Goal: Task Accomplishment & Management: Manage account settings

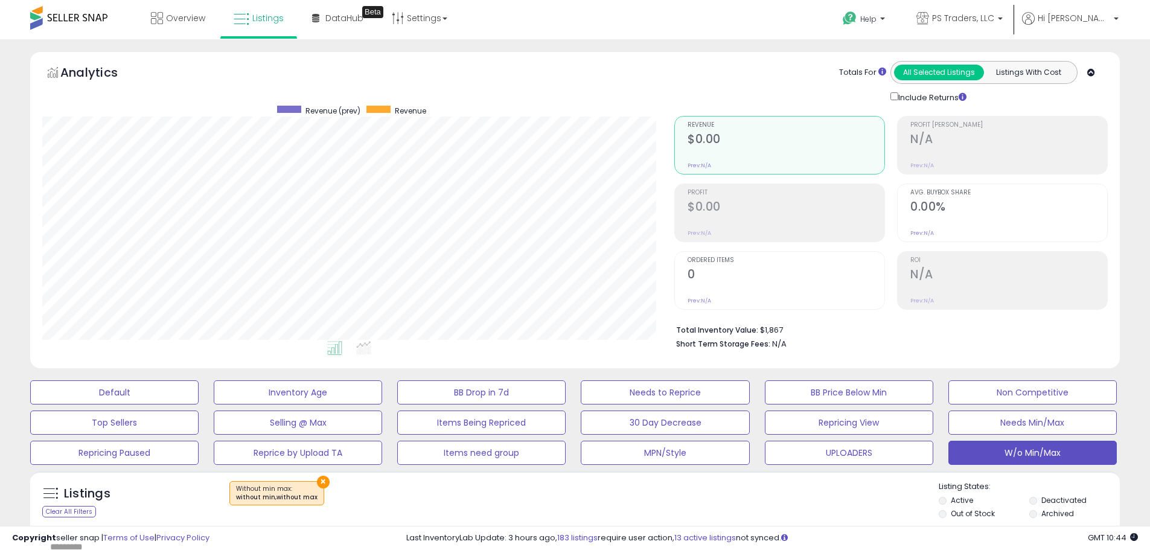
click at [618, 536] on div "Save View Save As New View Update Current View Columns Actions Import Export Vi…" at bounding box center [846, 548] width 542 height 24
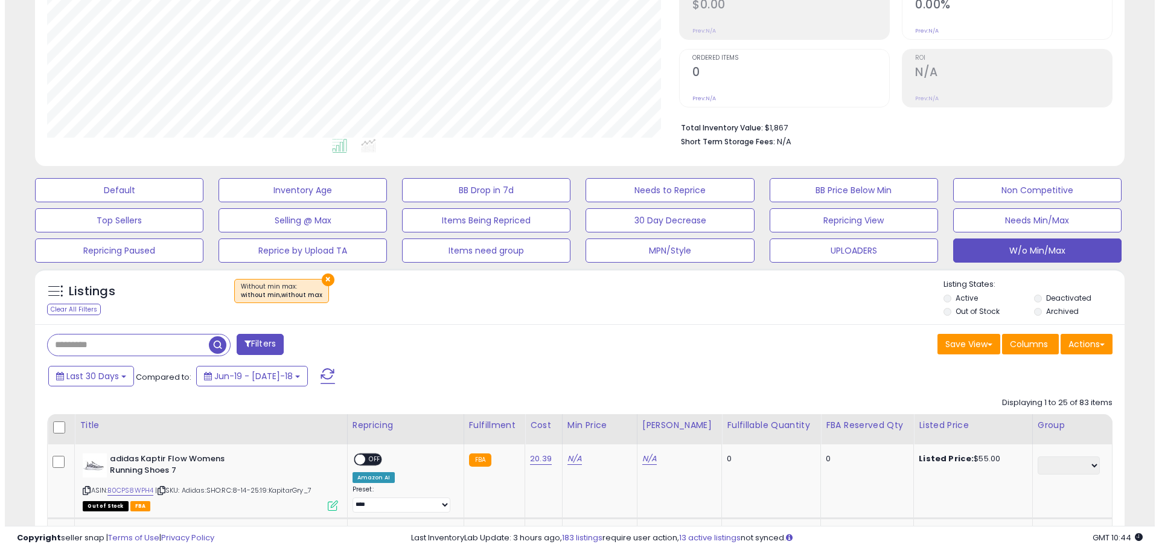
scroll to position [248, 632]
click at [316, 378] on span at bounding box center [323, 376] width 14 height 16
drag, startPoint x: 728, startPoint y: 377, endPoint x: 727, endPoint y: 367, distance: 9.7
click at [729, 377] on div "Last 30 Days Compared to: Jun-19 - [DATE]-18" at bounding box center [439, 377] width 799 height 27
click at [1075, 344] on button "Actions" at bounding box center [1082, 344] width 52 height 21
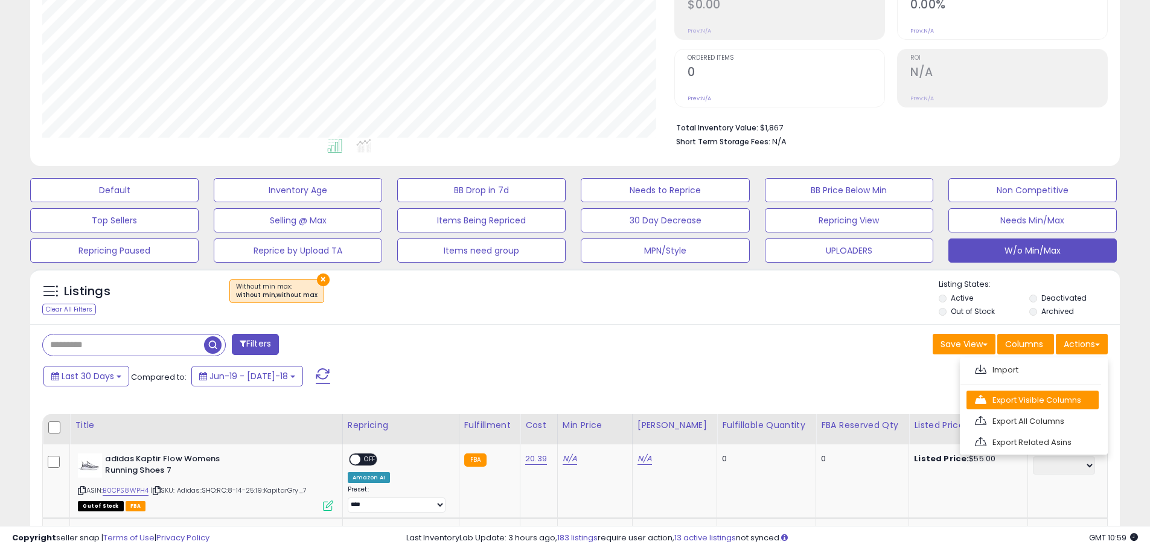
click at [1034, 403] on link "Export Visible Columns" at bounding box center [1032, 400] width 132 height 19
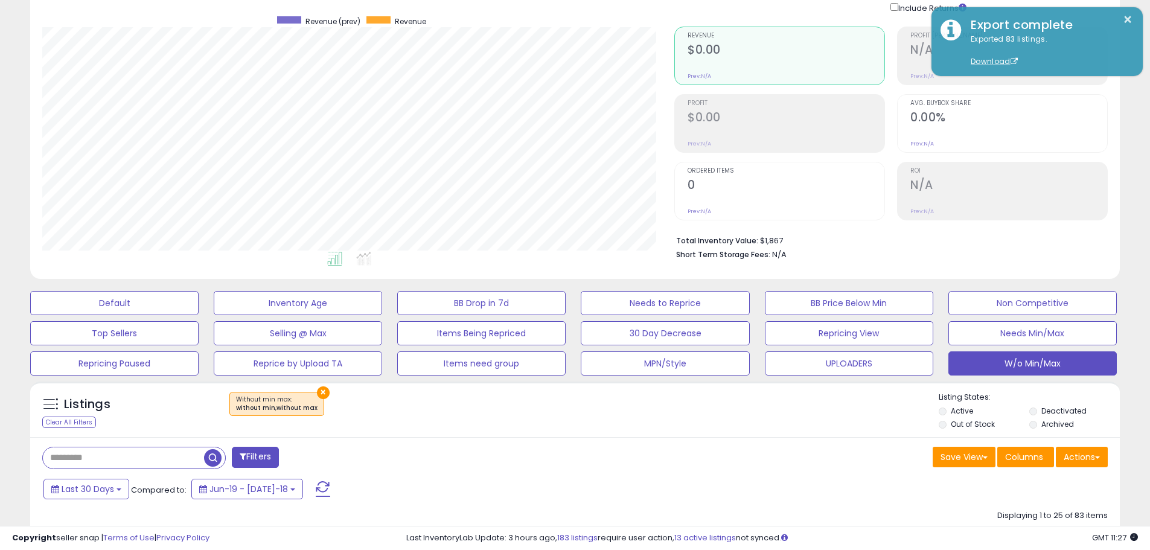
scroll to position [0, 0]
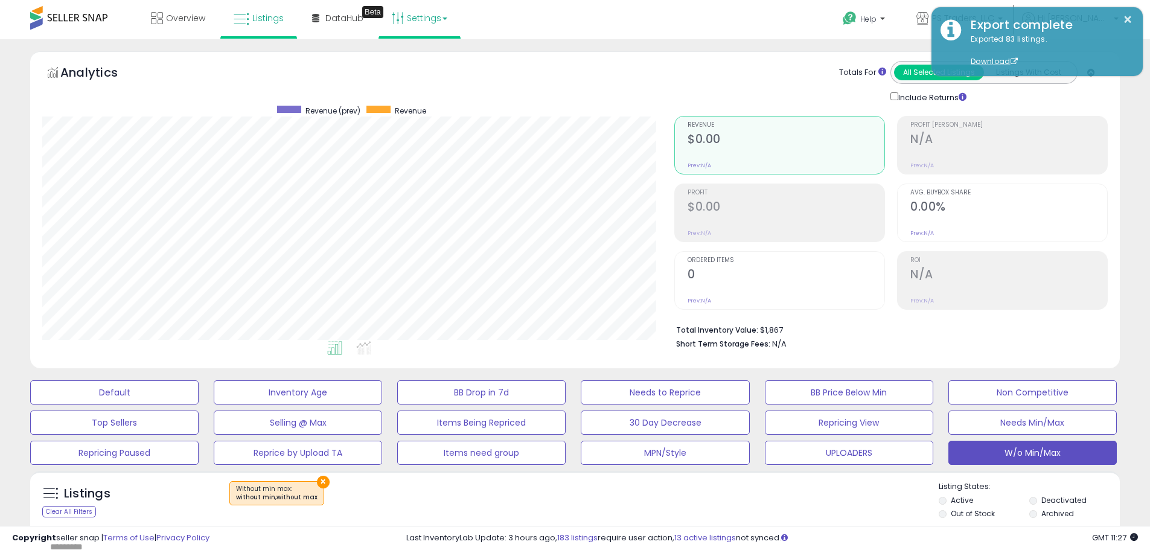
click at [407, 20] on link "Settings" at bounding box center [420, 18] width 74 height 36
click at [414, 59] on link "Store settings" at bounding box center [421, 61] width 54 height 11
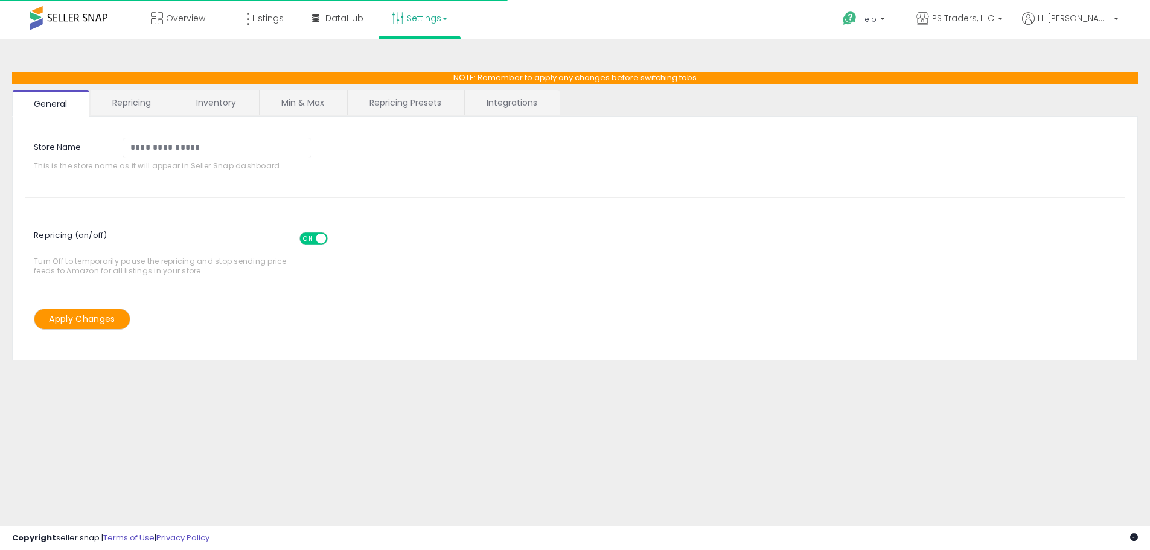
select select "*********"
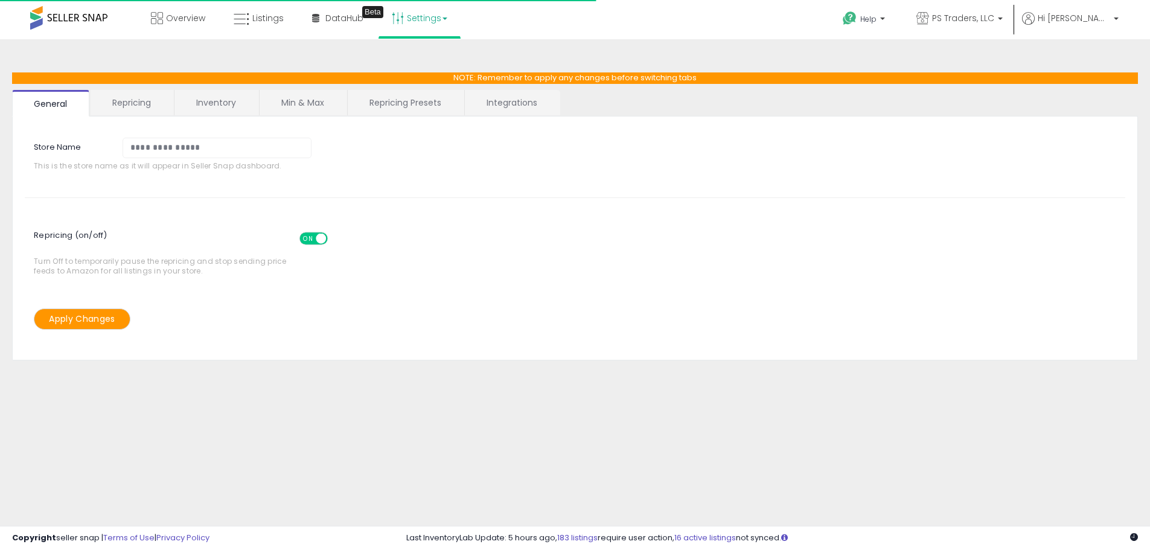
select select "**********"
select select "******"
click at [394, 91] on link "Repricing Presets" at bounding box center [405, 102] width 115 height 25
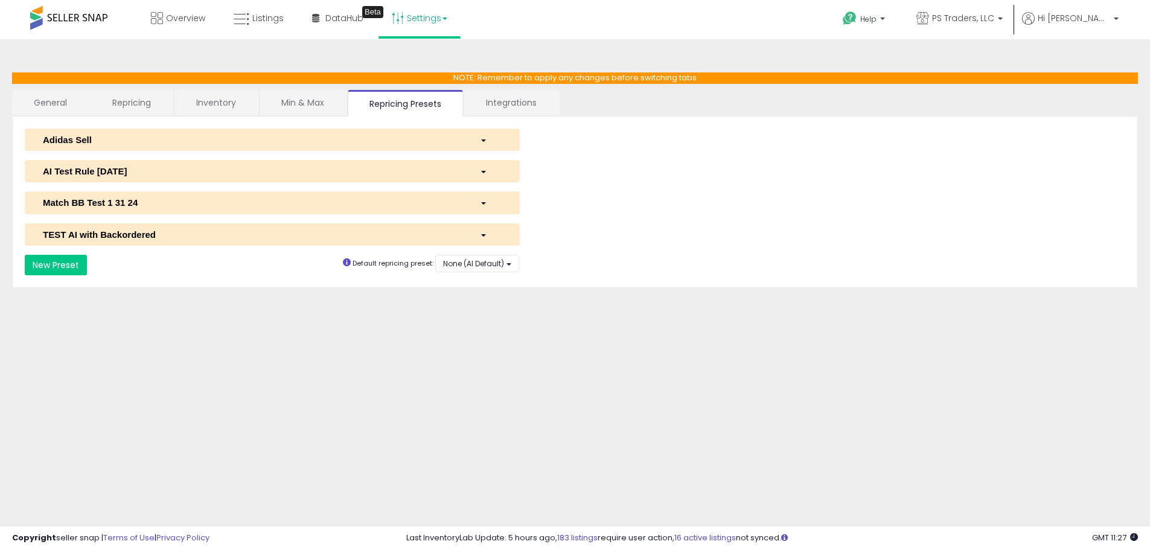
click at [204, 171] on div "AI Test Rule 2 12 2024" at bounding box center [252, 171] width 437 height 13
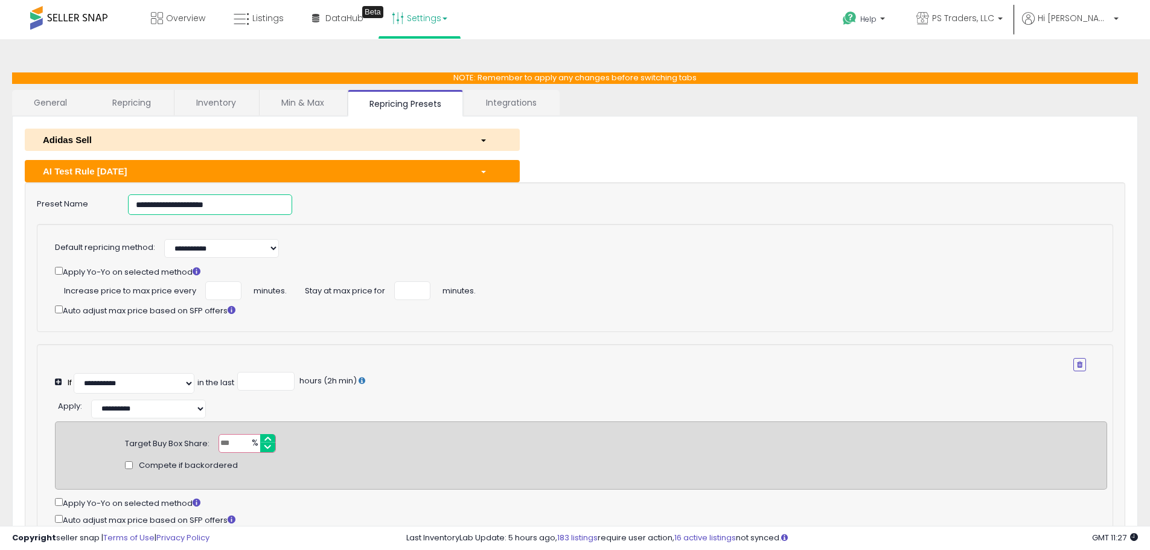
drag, startPoint x: 287, startPoint y: 205, endPoint x: -106, endPoint y: 176, distance: 394.0
click at [0, 176] on html "Unable to login Retrieving listings data.. has not yet accepted the Terms of Us…" at bounding box center [575, 275] width 1150 height 550
click at [255, 16] on span "Listings" at bounding box center [267, 18] width 31 height 12
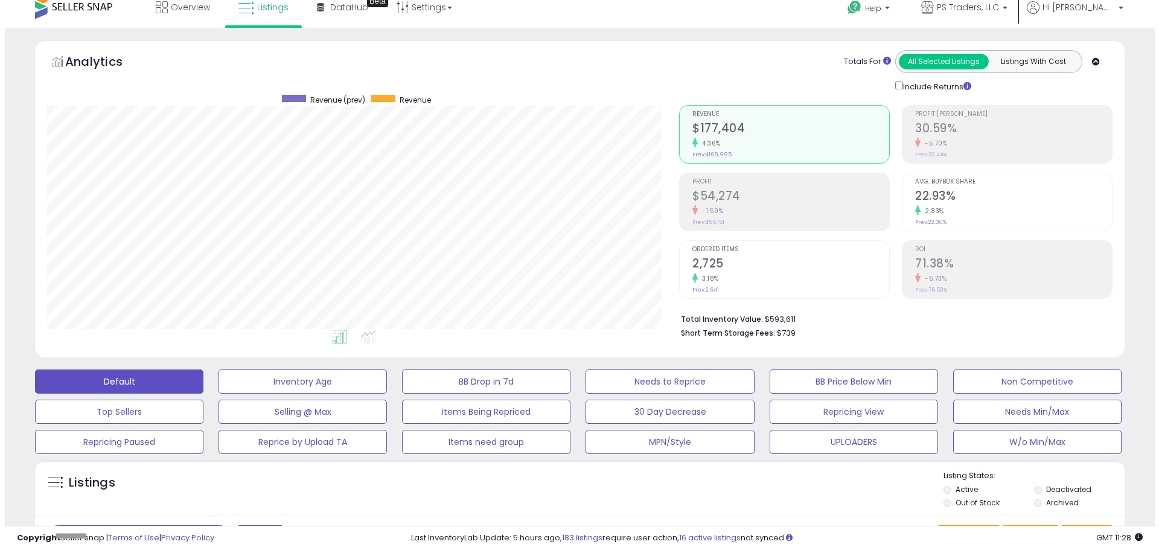
scroll to position [181, 0]
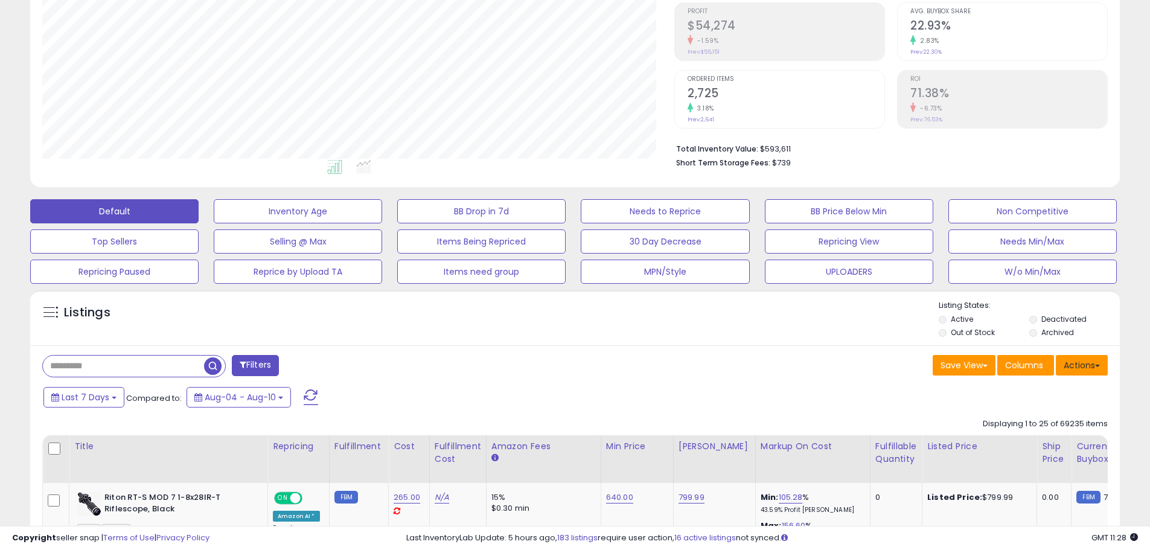
click at [1086, 363] on button "Actions" at bounding box center [1082, 365] width 52 height 21
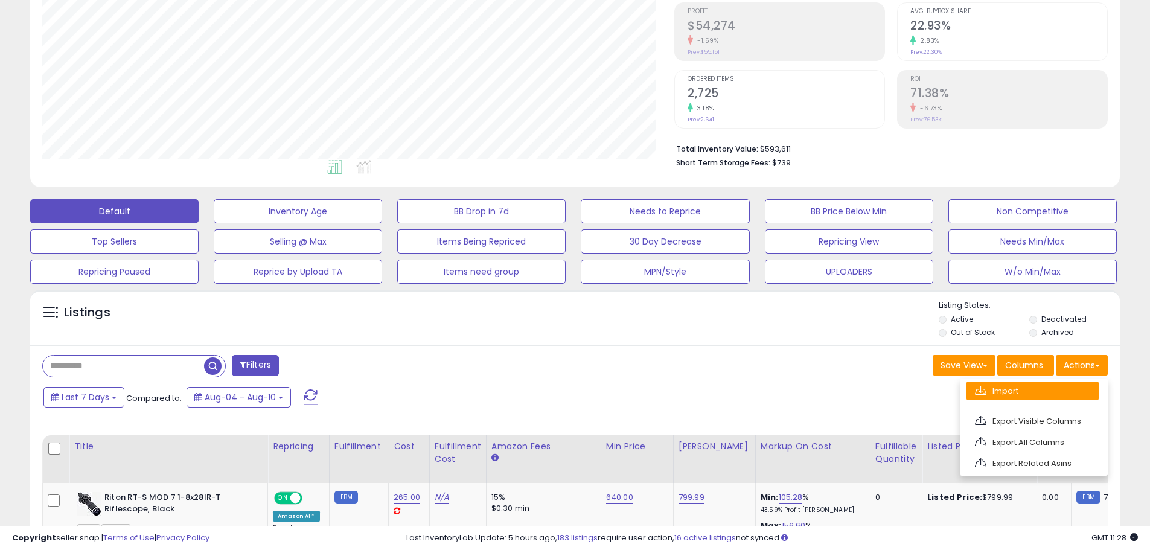
click at [1056, 394] on link "Import" at bounding box center [1032, 391] width 132 height 19
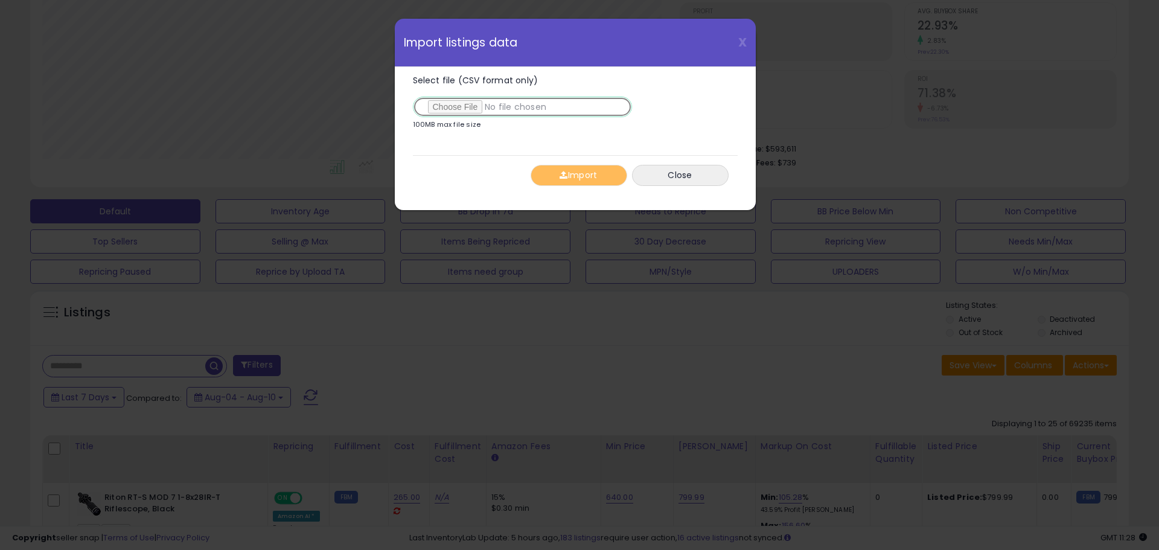
click at [436, 103] on input "Select file (CSV format only)" at bounding box center [522, 107] width 219 height 21
type input "**********"
click at [564, 183] on button "Import" at bounding box center [579, 175] width 97 height 21
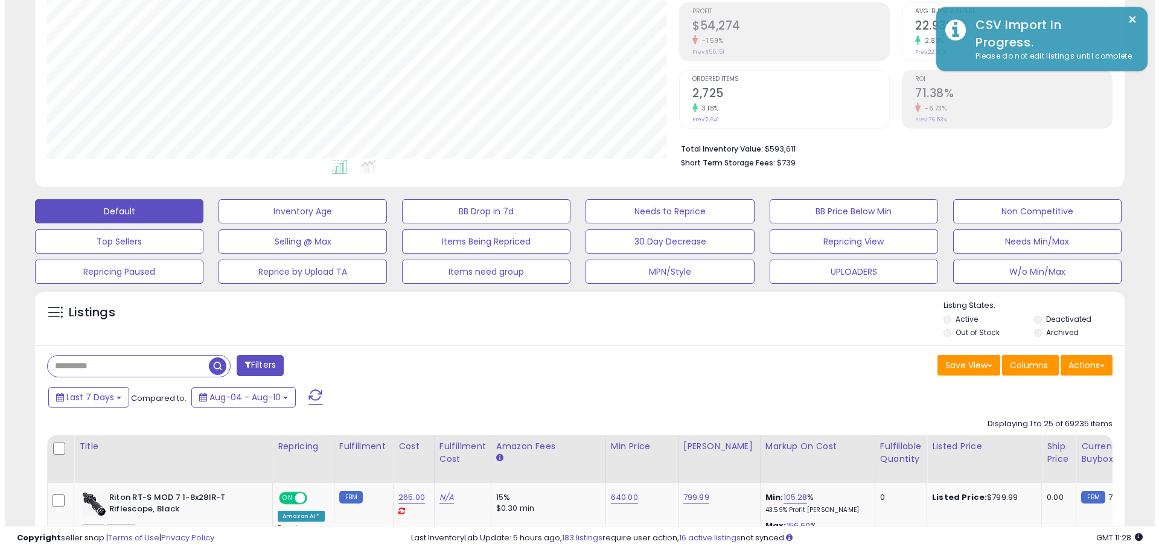
scroll to position [603433, 603048]
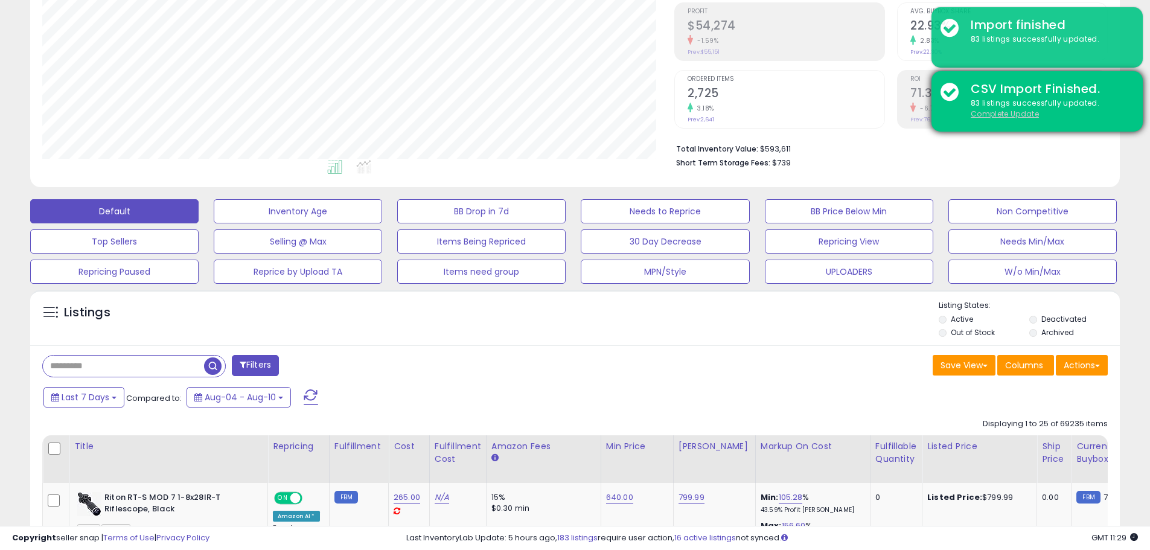
click at [1009, 118] on u "Complete Update" at bounding box center [1005, 114] width 68 height 10
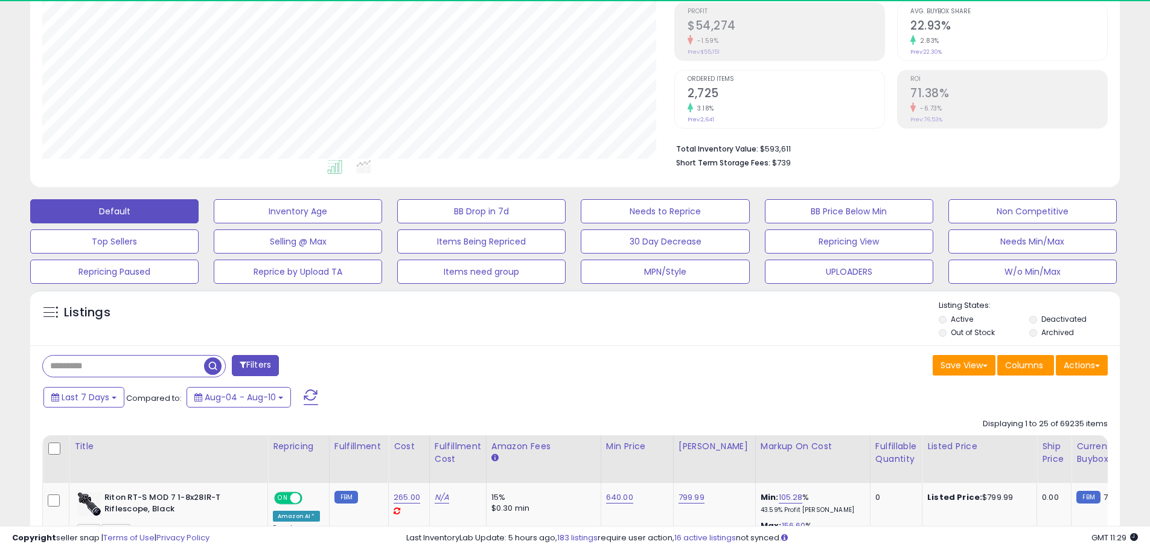
scroll to position [248, 632]
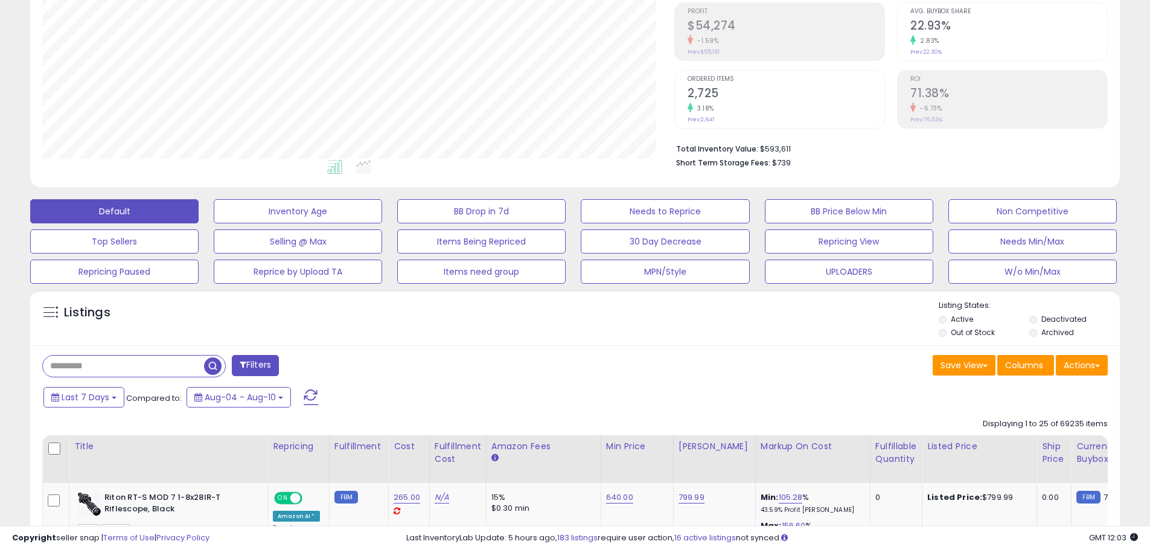
click at [922, 159] on li "Short Term Storage Fees: $739" at bounding box center [887, 162] width 423 height 14
